Goal: Information Seeking & Learning: Learn about a topic

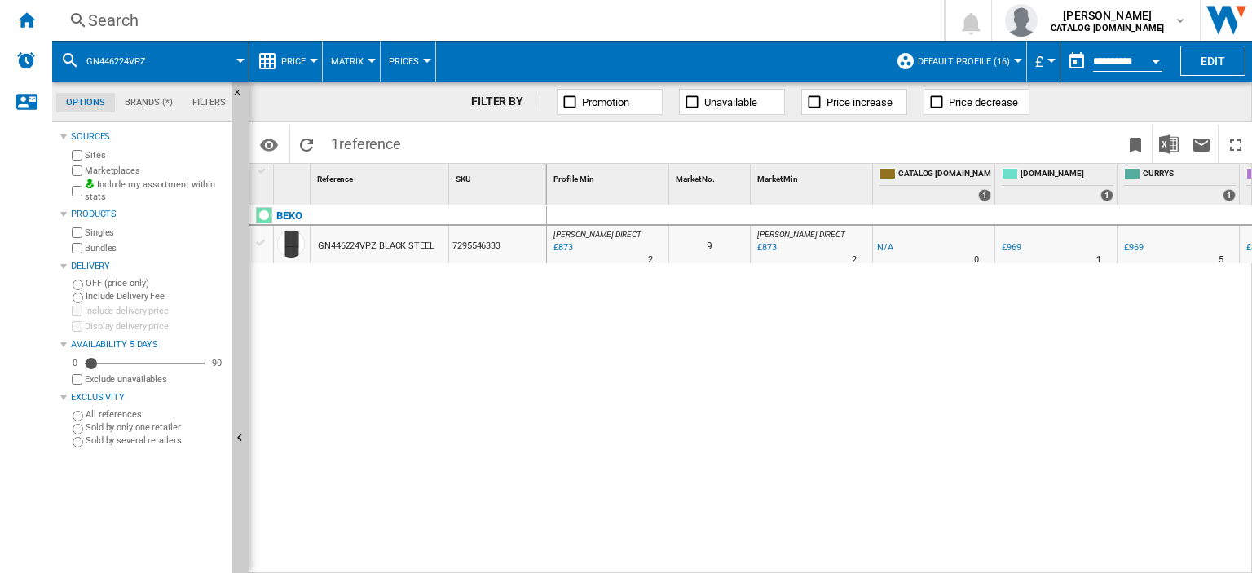
click at [126, 28] on div "Search" at bounding box center [494, 20] width 813 height 23
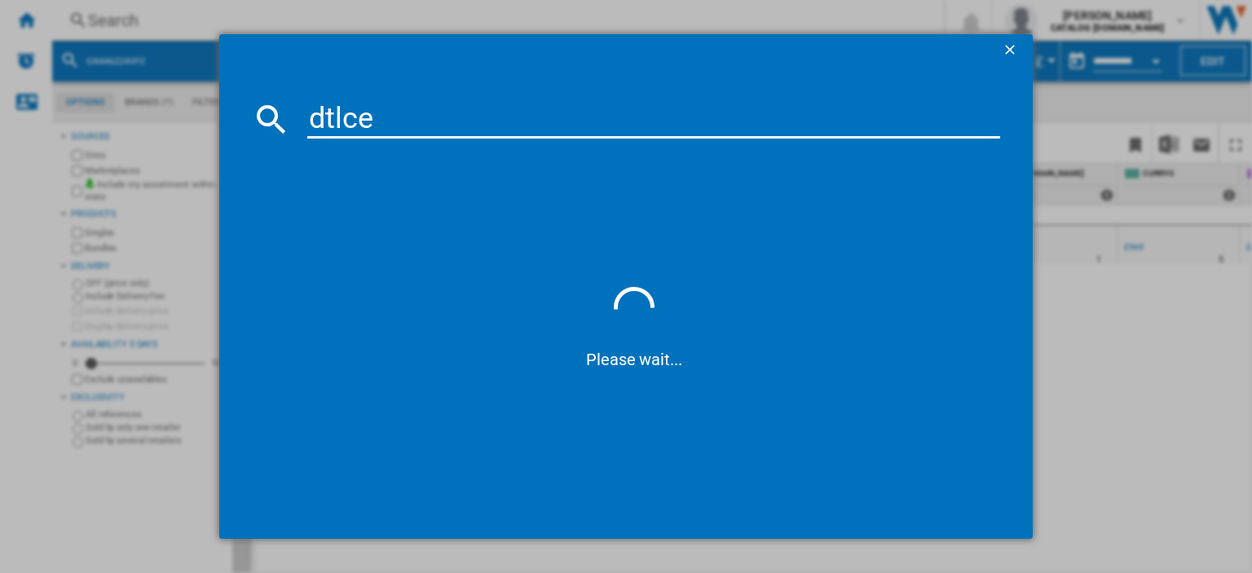
type input "dtlce8"
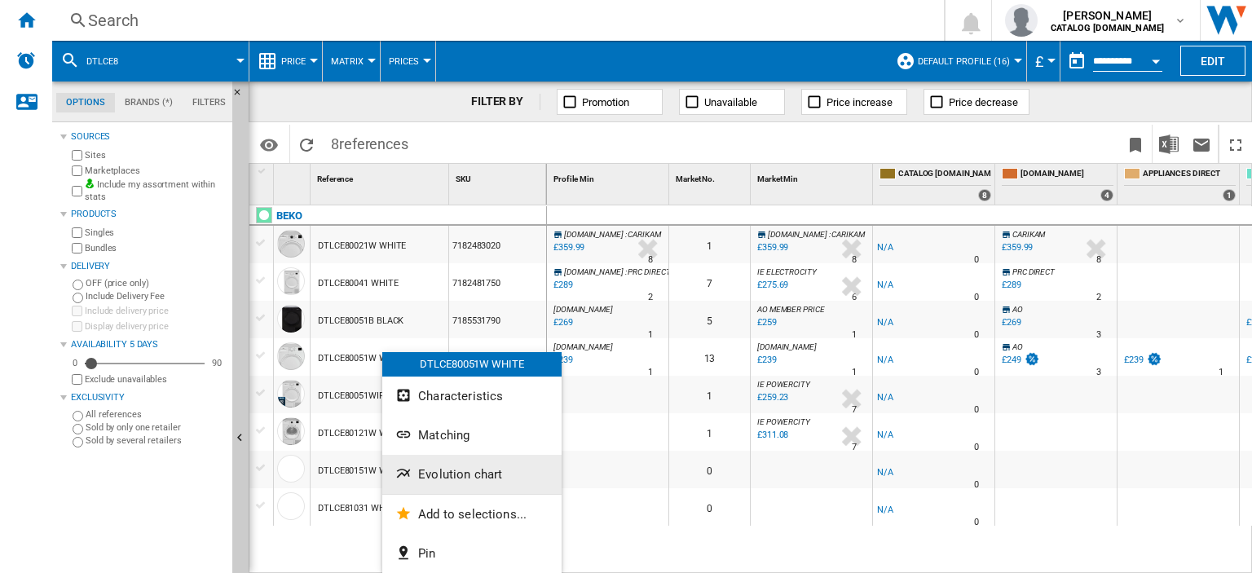
click at [456, 471] on span "Evolution chart" at bounding box center [460, 474] width 84 height 15
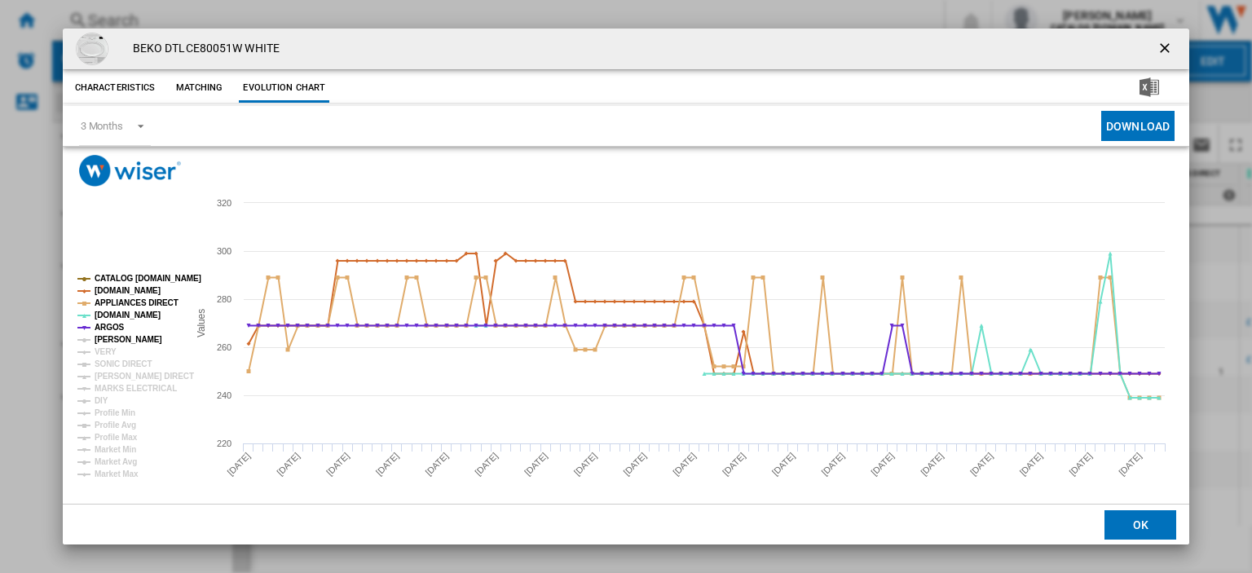
click at [98, 337] on tspan "[PERSON_NAME]" at bounding box center [129, 339] width 68 height 9
click at [104, 347] on tspan "VERY" at bounding box center [106, 351] width 22 height 9
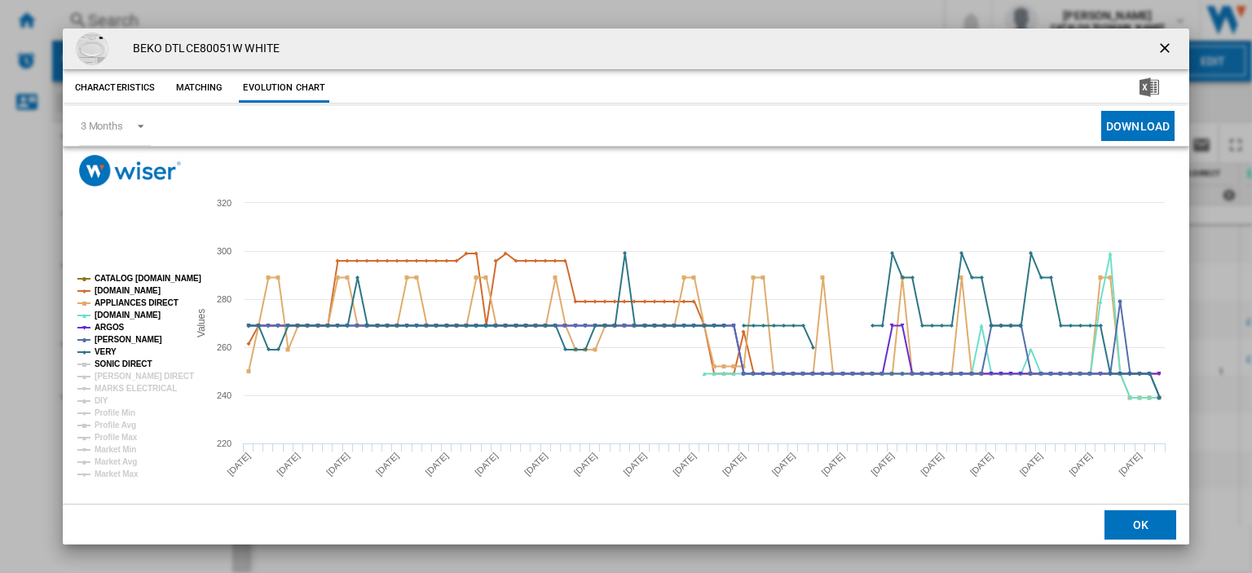
drag, startPoint x: 108, startPoint y: 363, endPoint x: 103, endPoint y: 385, distance: 21.7
click at [108, 364] on tspan "SONIC DIRECT" at bounding box center [123, 363] width 57 height 9
click at [104, 376] on tspan "[PERSON_NAME] DIRECT" at bounding box center [144, 376] width 99 height 9
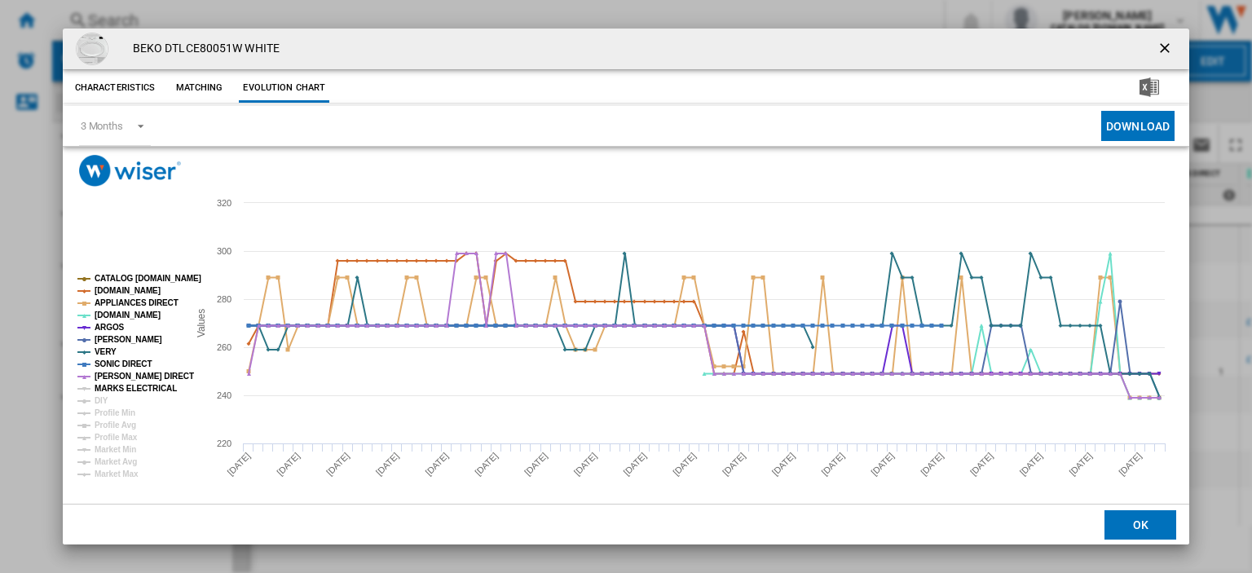
click at [104, 385] on tspan "MARKS ELECTRICAL" at bounding box center [136, 388] width 82 height 9
